Goal: Information Seeking & Learning: Compare options

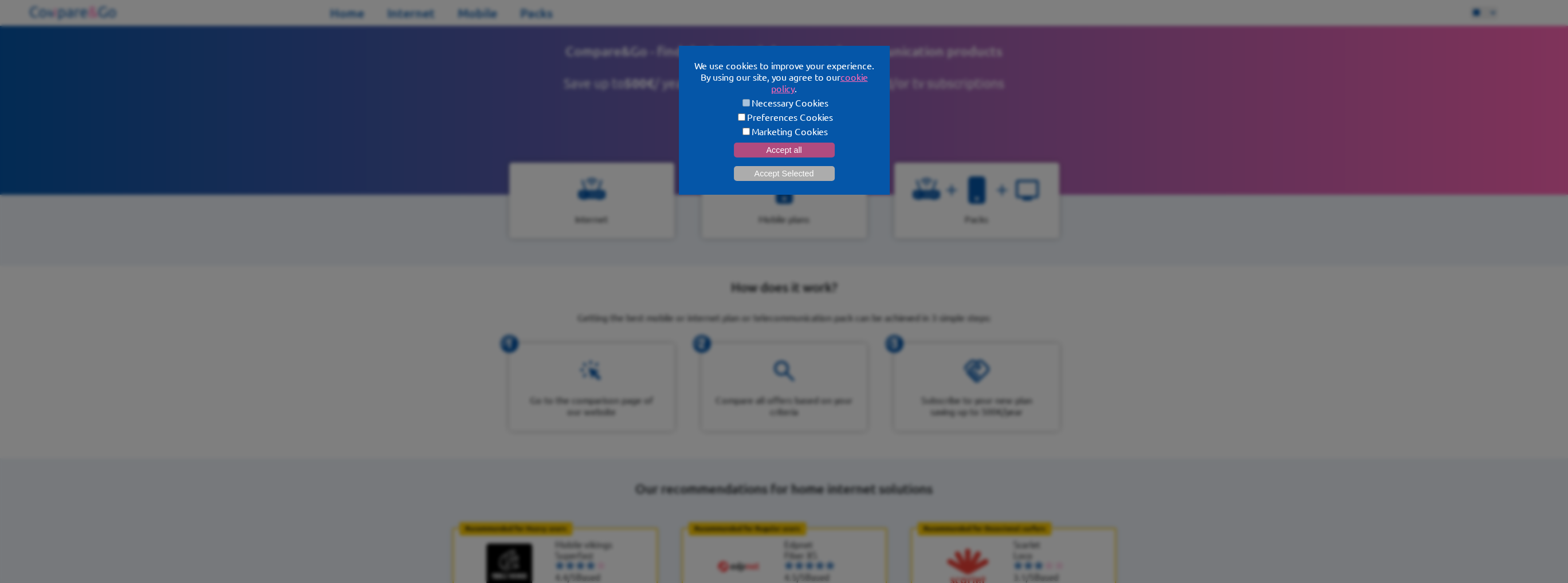
click at [766, 152] on button "Accept all" at bounding box center [785, 150] width 101 height 15
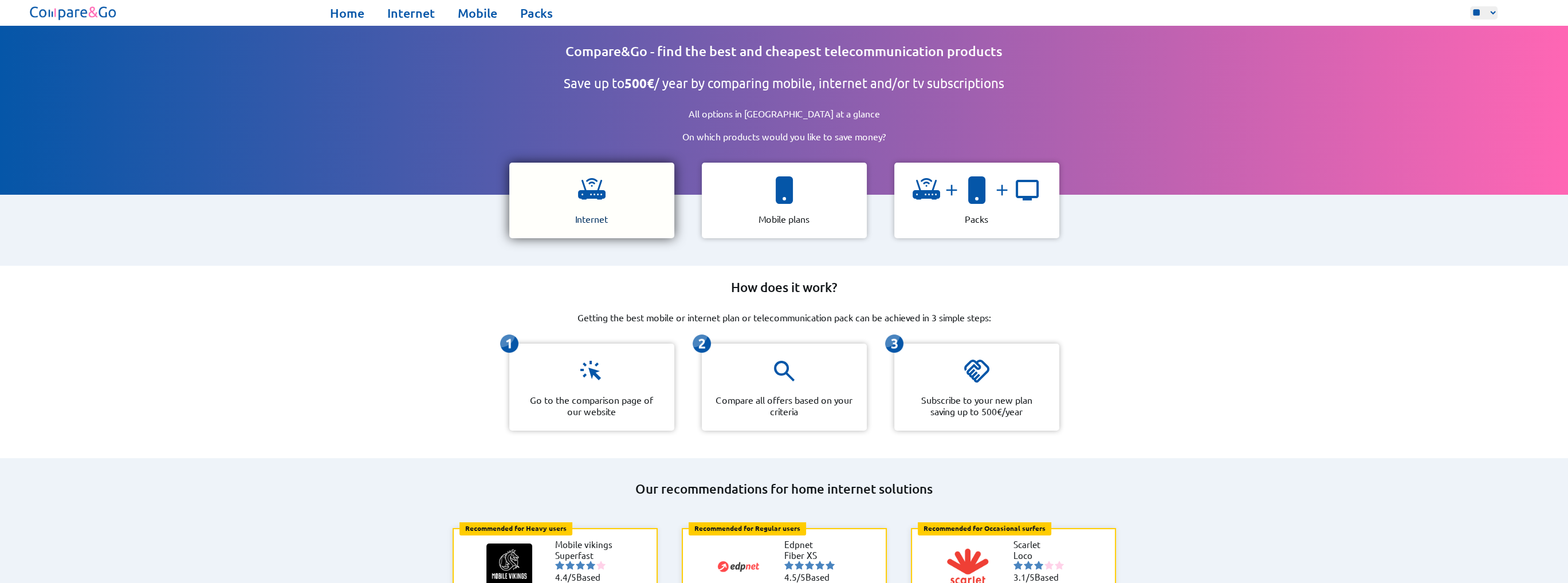
click at [653, 187] on div "Internet" at bounding box center [592, 200] width 165 height 75
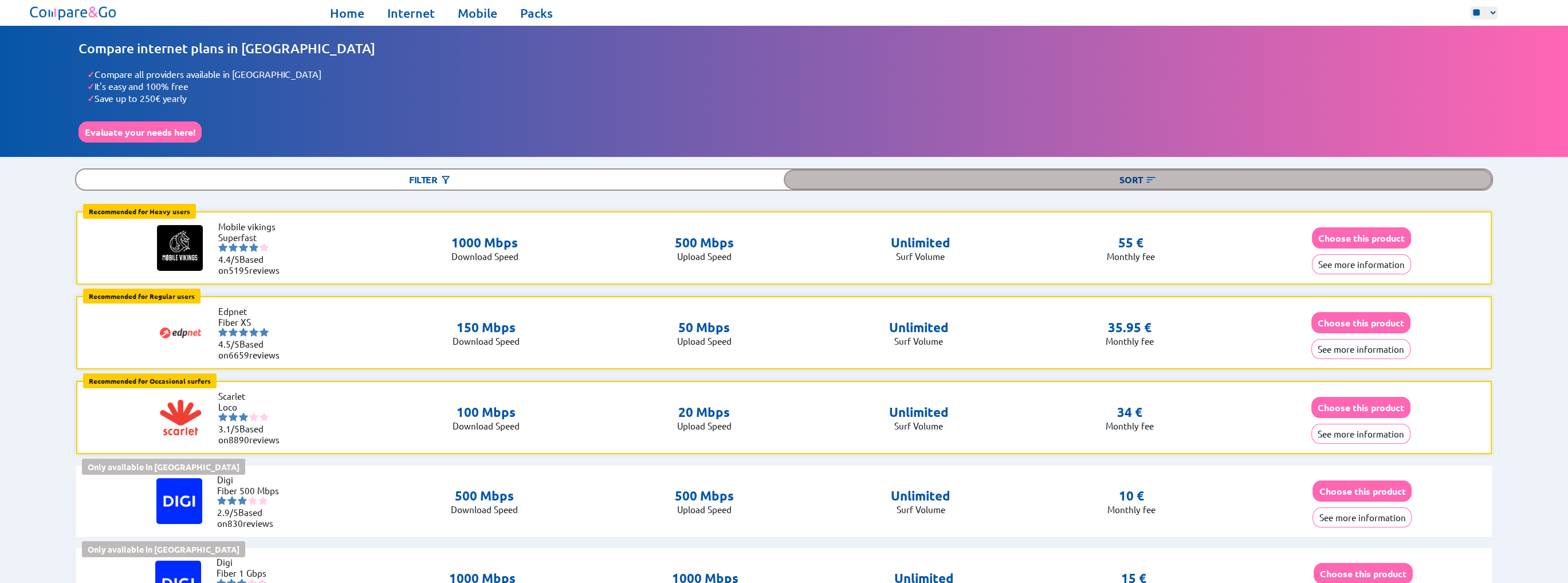
click at [1144, 175] on div "Sort" at bounding box center [1138, 180] width 707 height 20
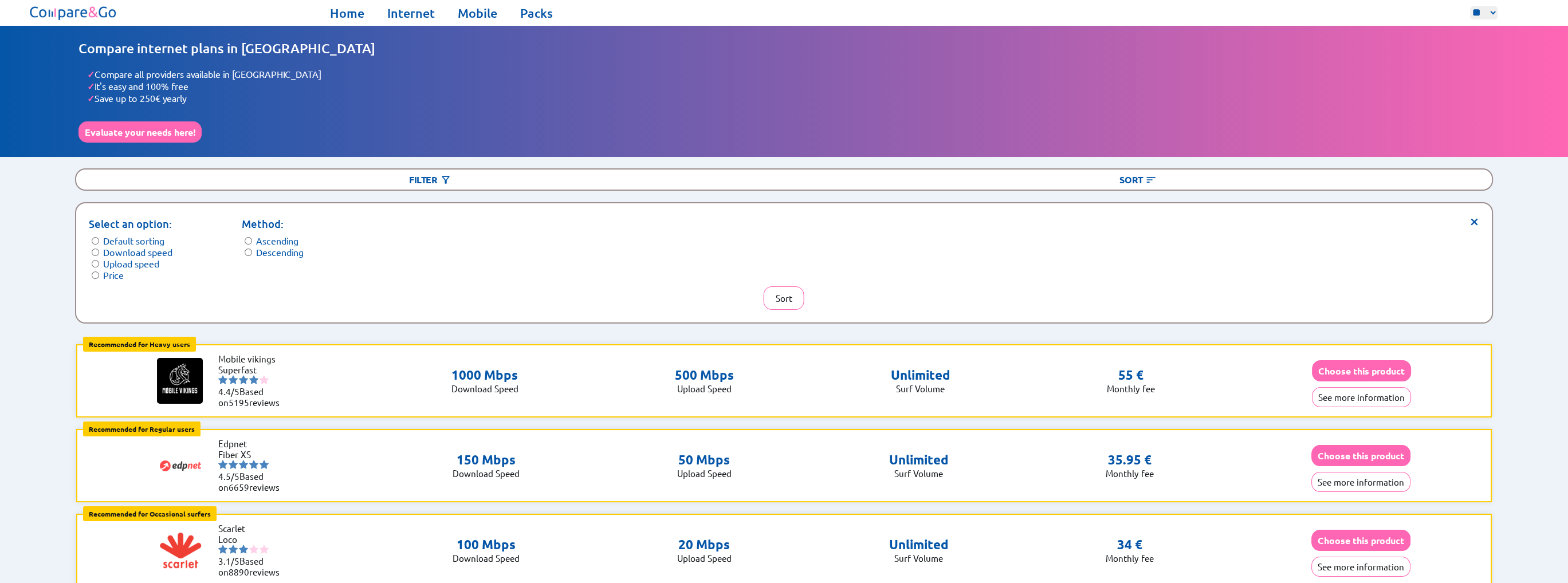
click at [258, 253] on form "Method: Ascending Descending" at bounding box center [273, 237] width 62 height 42
click at [253, 250] on form "Method: Ascending Descending" at bounding box center [273, 237] width 62 height 42
click at [794, 292] on button "Sort" at bounding box center [784, 298] width 41 height 24
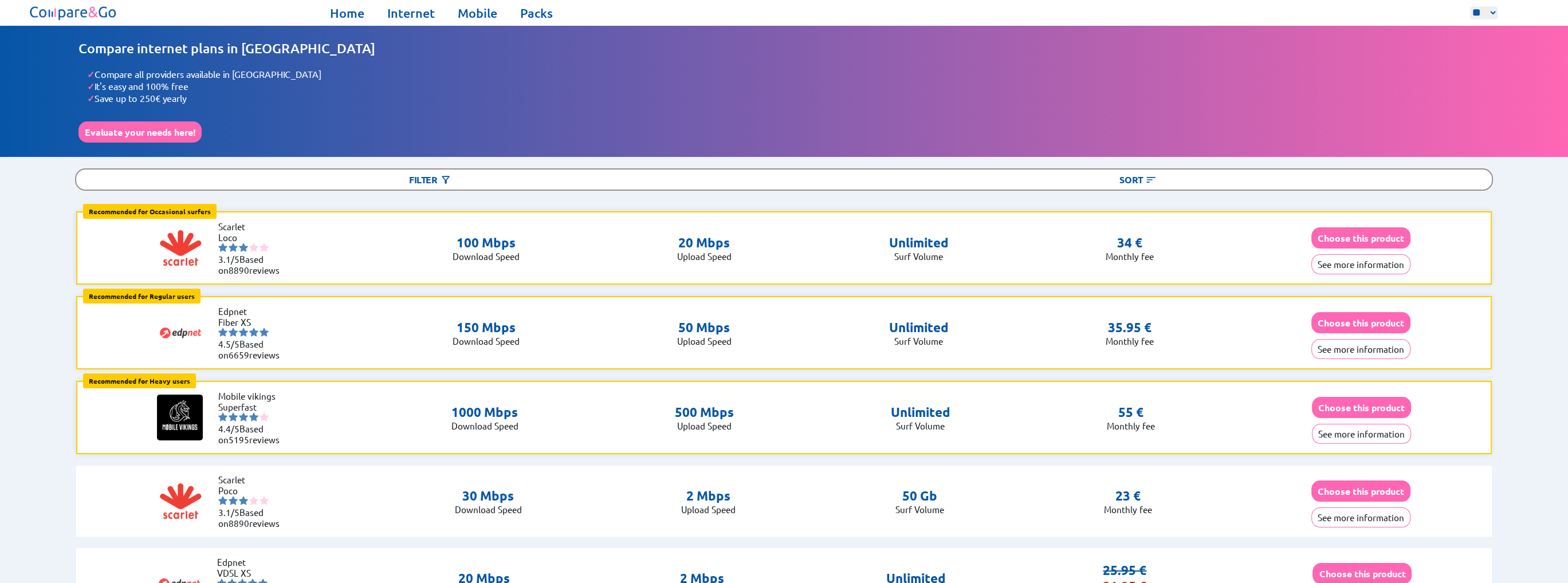
scroll to position [2740, 0]
